Goal: Check status: Check status

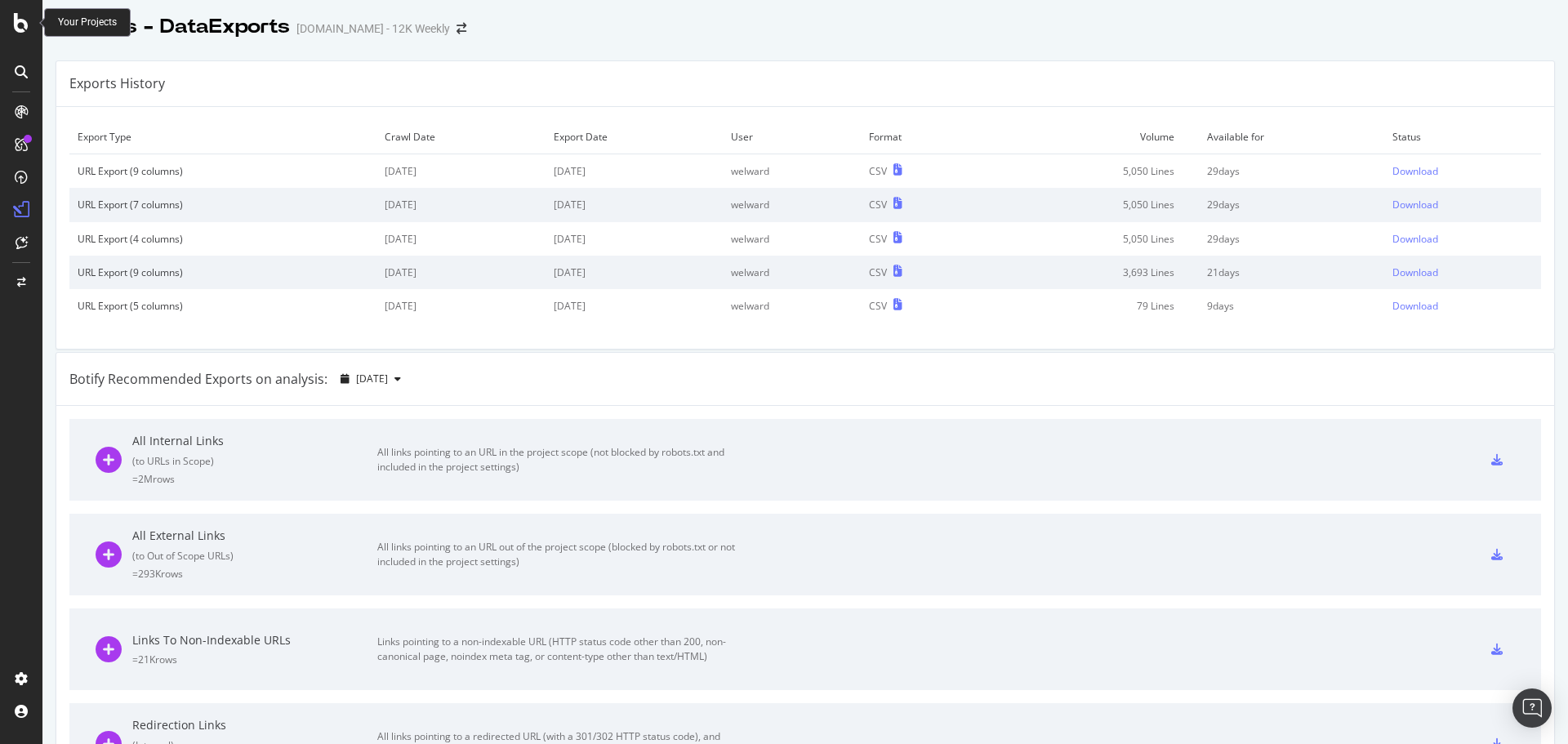
click at [17, 23] on icon at bounding box center [20, 22] width 15 height 19
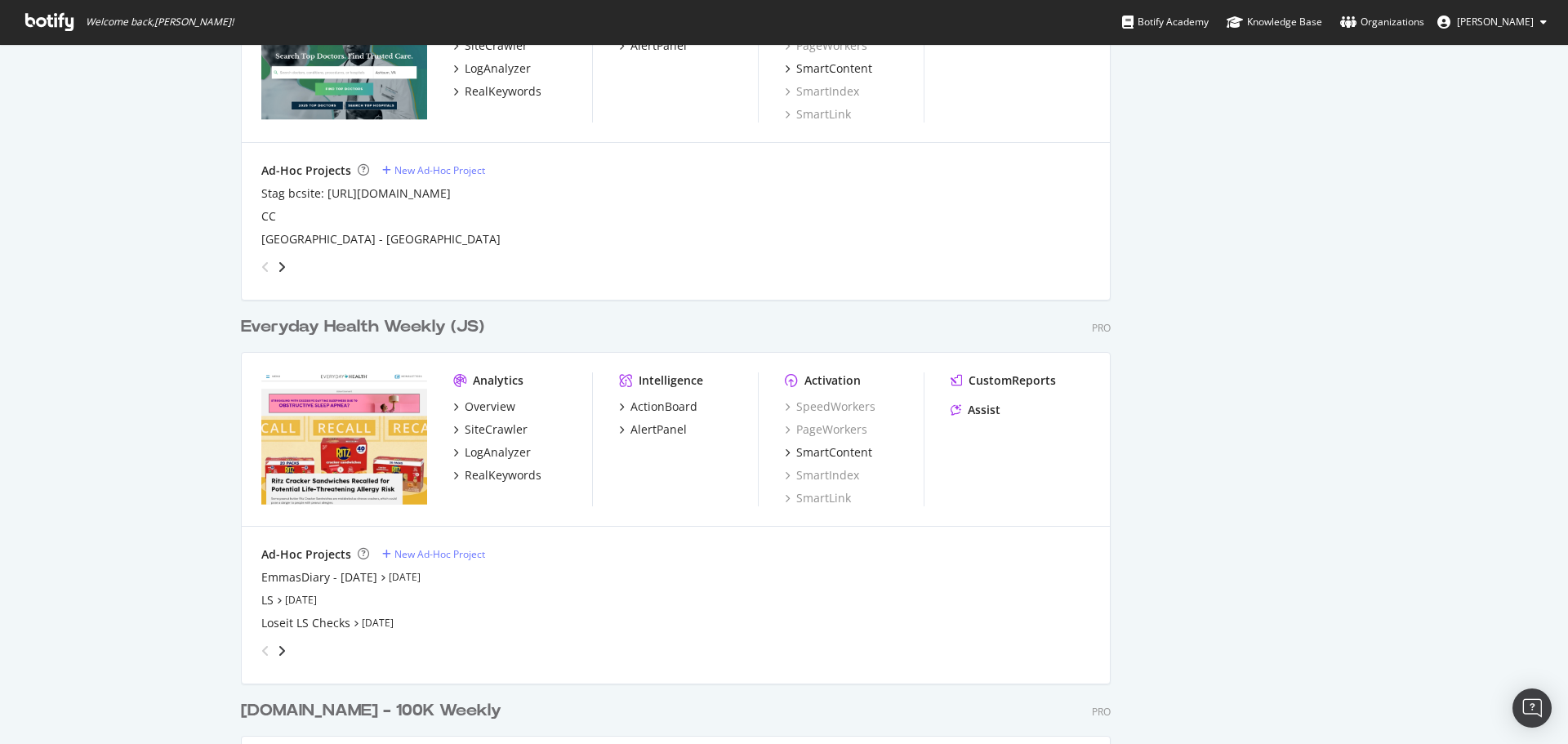
scroll to position [2450, 0]
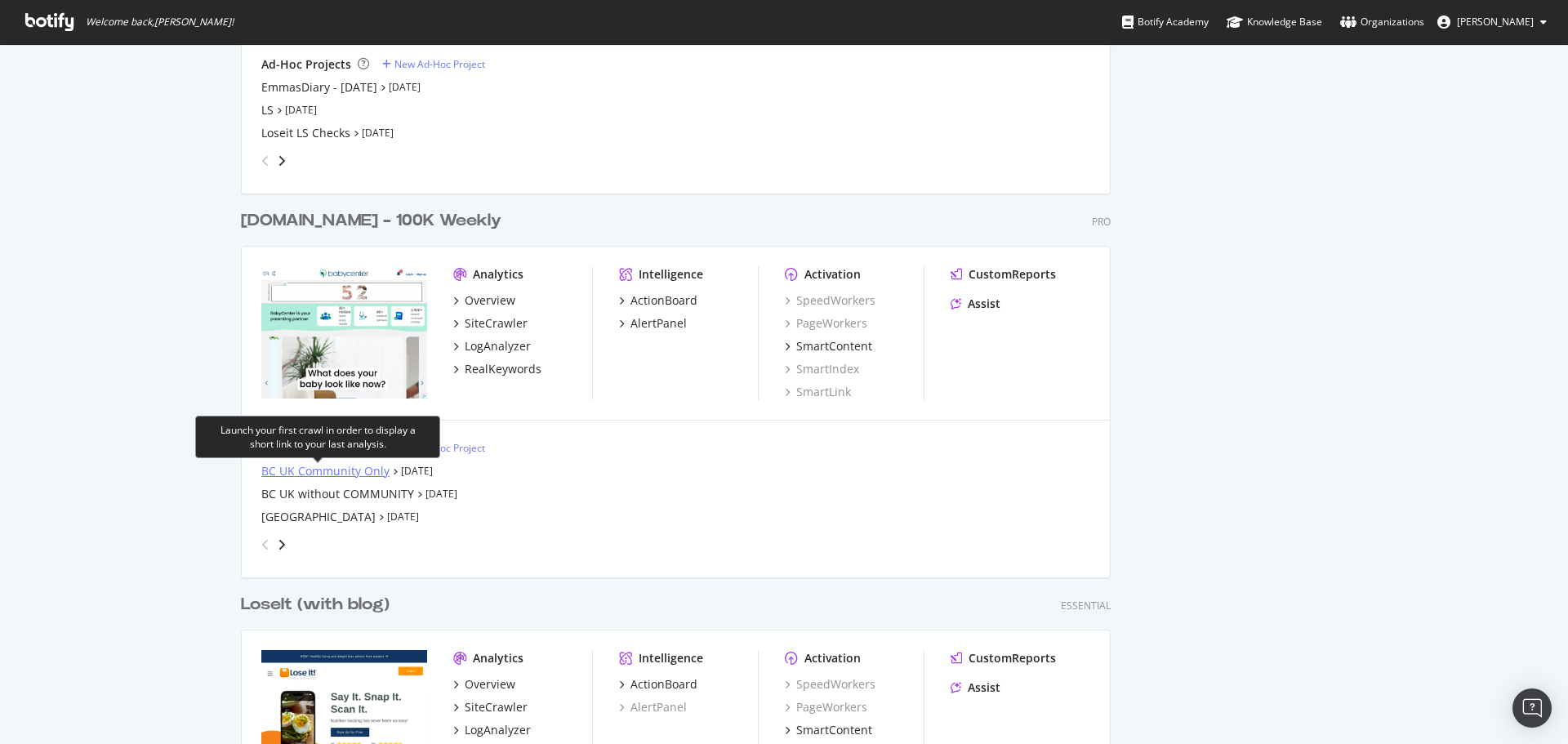
click at [335, 475] on div "BC UK Community Only" at bounding box center [325, 471] width 128 height 17
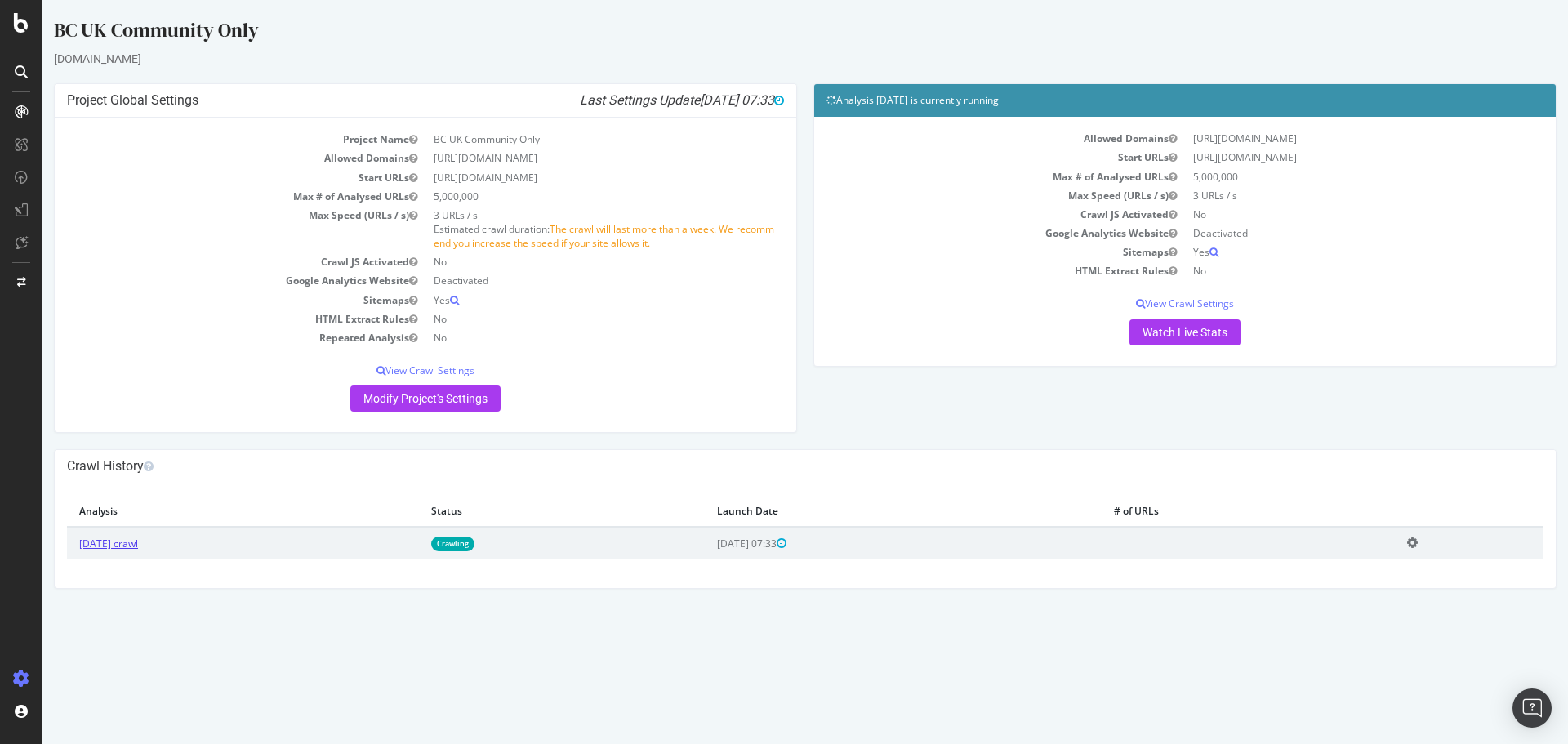
click at [138, 544] on link "[DATE] crawl" at bounding box center [109, 543] width 59 height 14
